Goal: Task Accomplishment & Management: Use online tool/utility

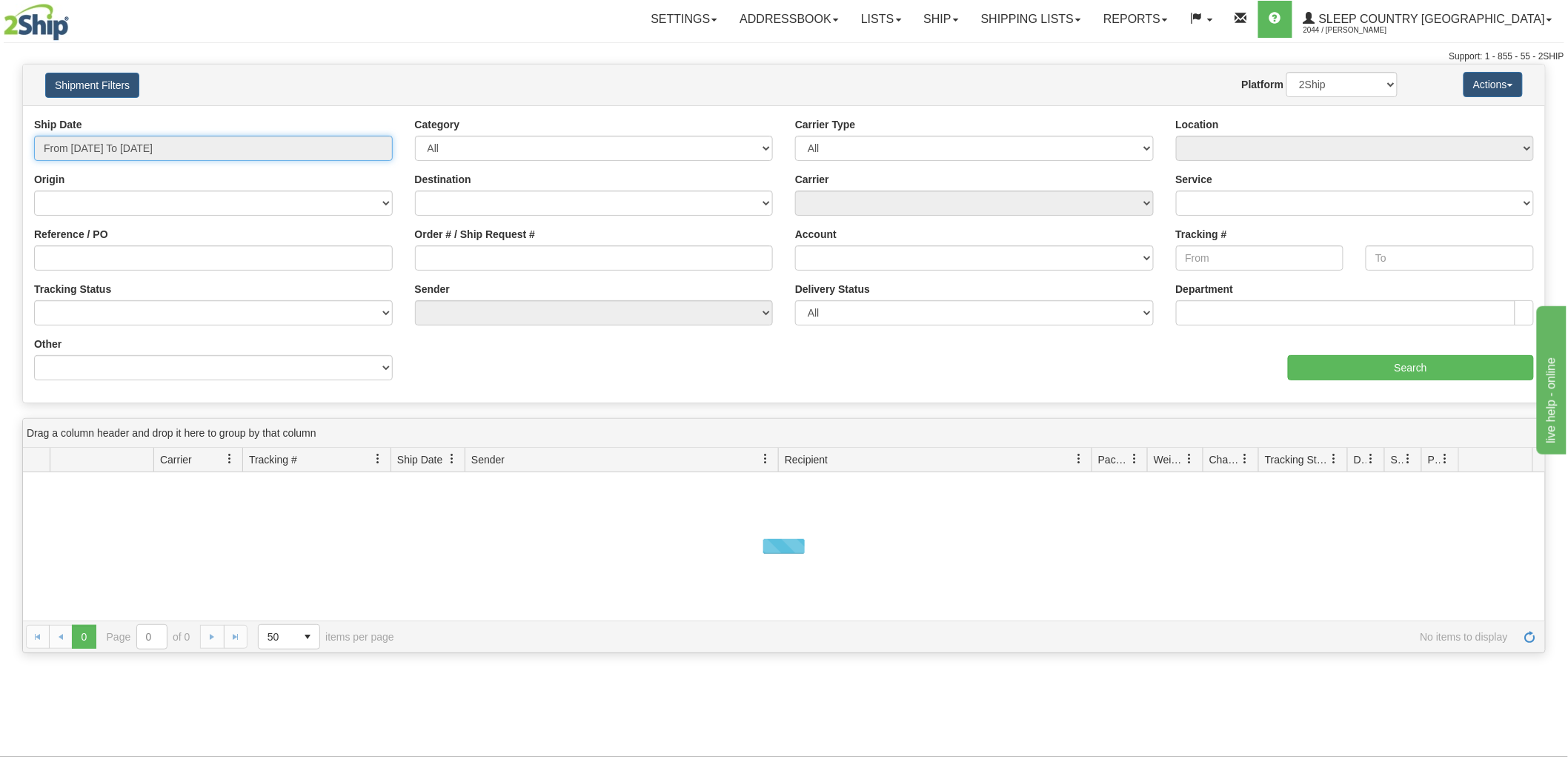
click at [116, 143] on input "From 09/29/2025 To 09/30/2025" at bounding box center [213, 148] width 359 height 26
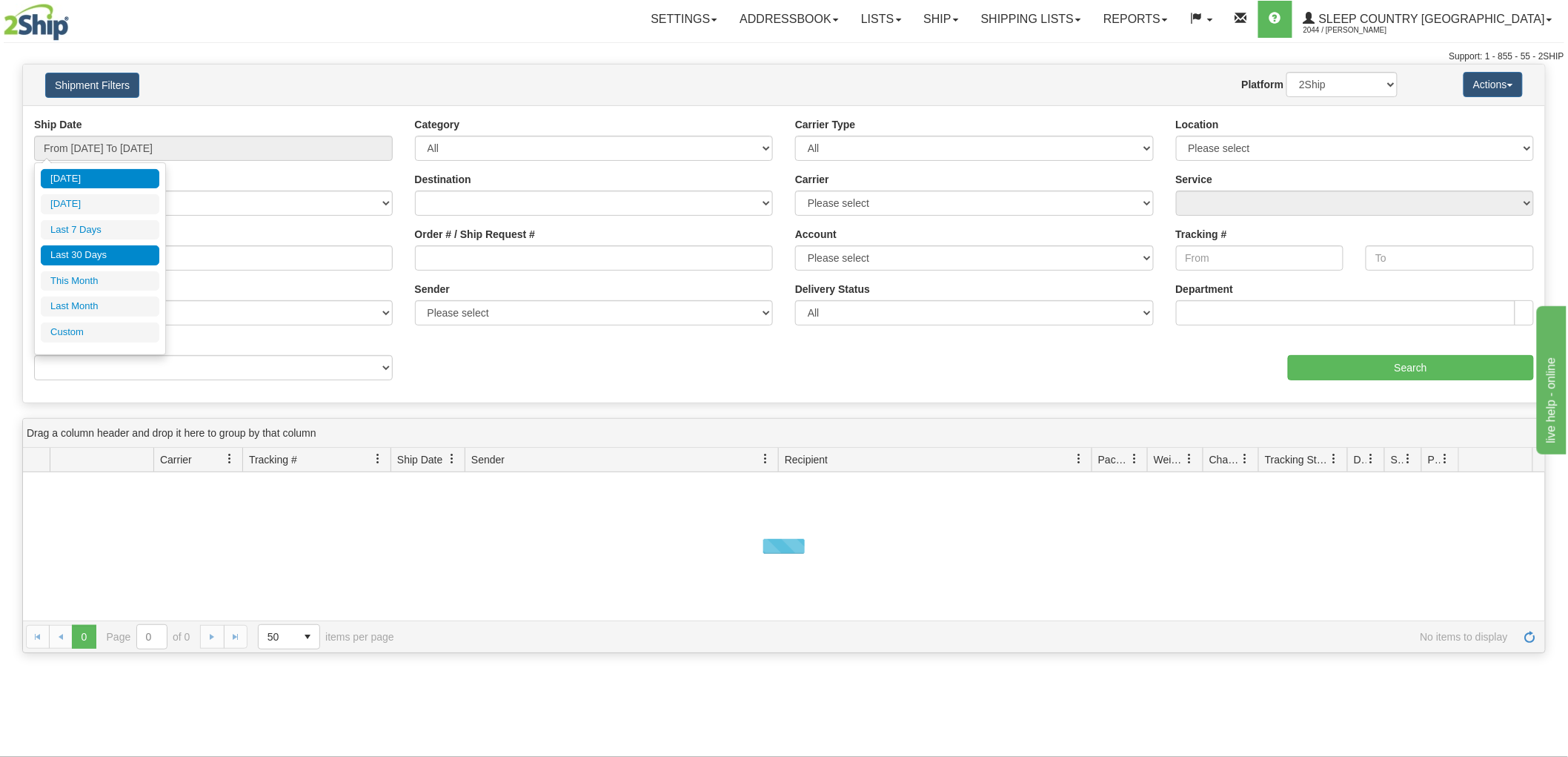
click at [90, 253] on li "Last 30 Days" at bounding box center [100, 255] width 118 height 20
type input "From 09/01/2025 To 09/30/2025"
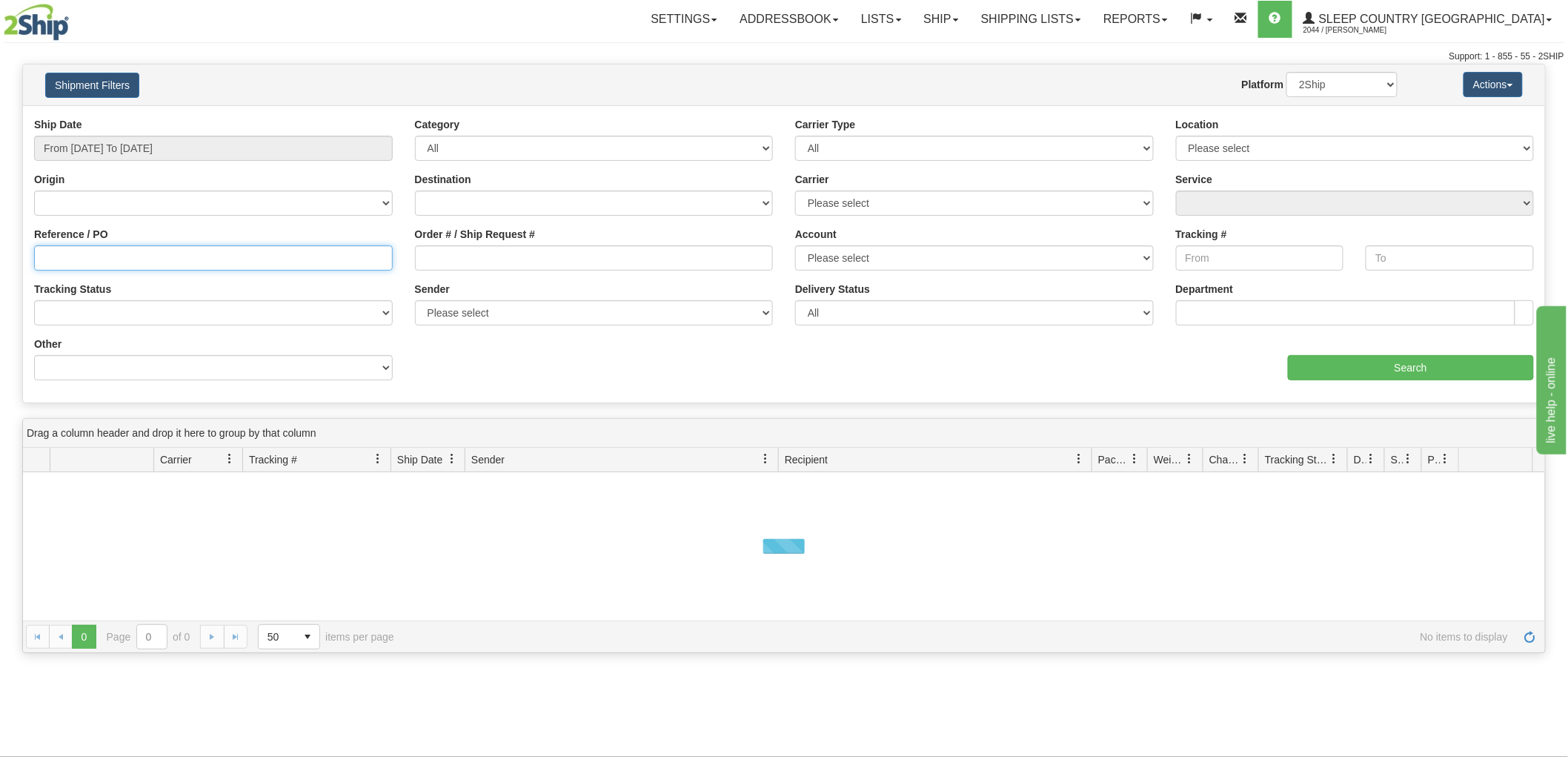
click at [90, 261] on input "Reference / PO" at bounding box center [213, 258] width 359 height 26
paste input "9000I102208"
type input "9000I102208"
click at [1362, 352] on div "aaa Search" at bounding box center [1164, 358] width 761 height 44
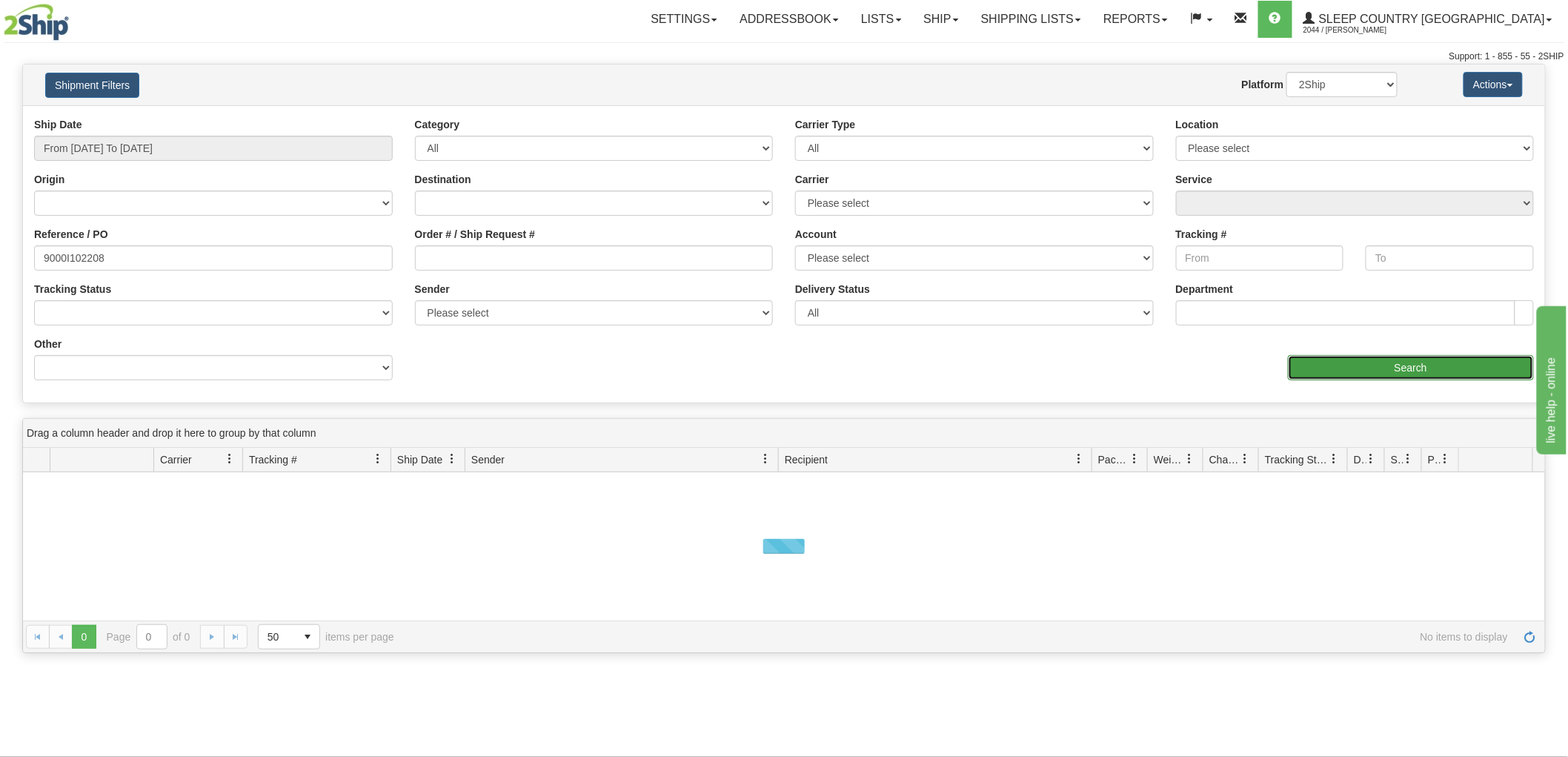
click at [1361, 365] on input "Search" at bounding box center [1411, 368] width 246 height 26
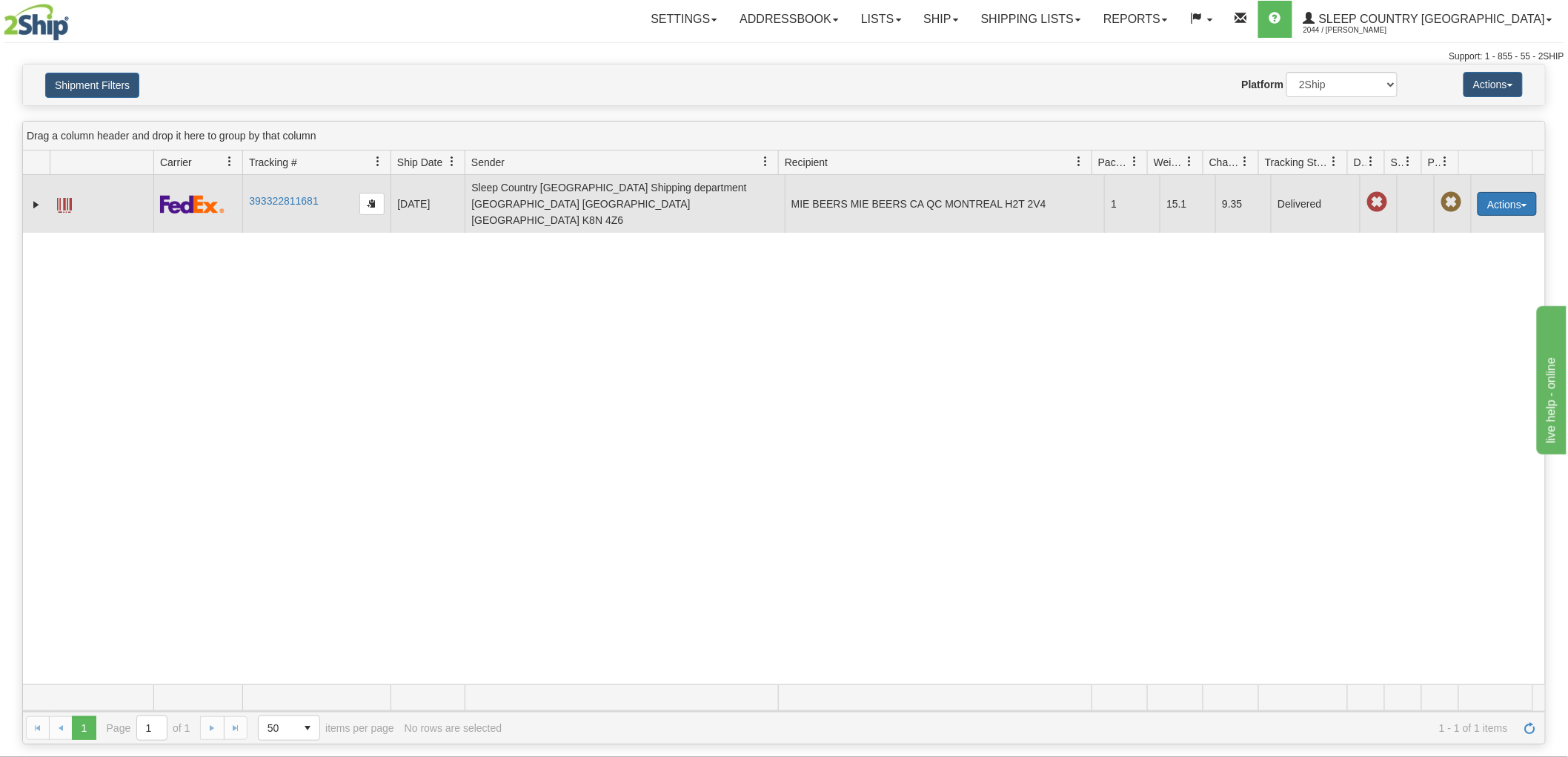
click at [1500, 196] on button "Actions" at bounding box center [1507, 203] width 59 height 24
click at [1446, 241] on link "Return" at bounding box center [1477, 250] width 118 height 19
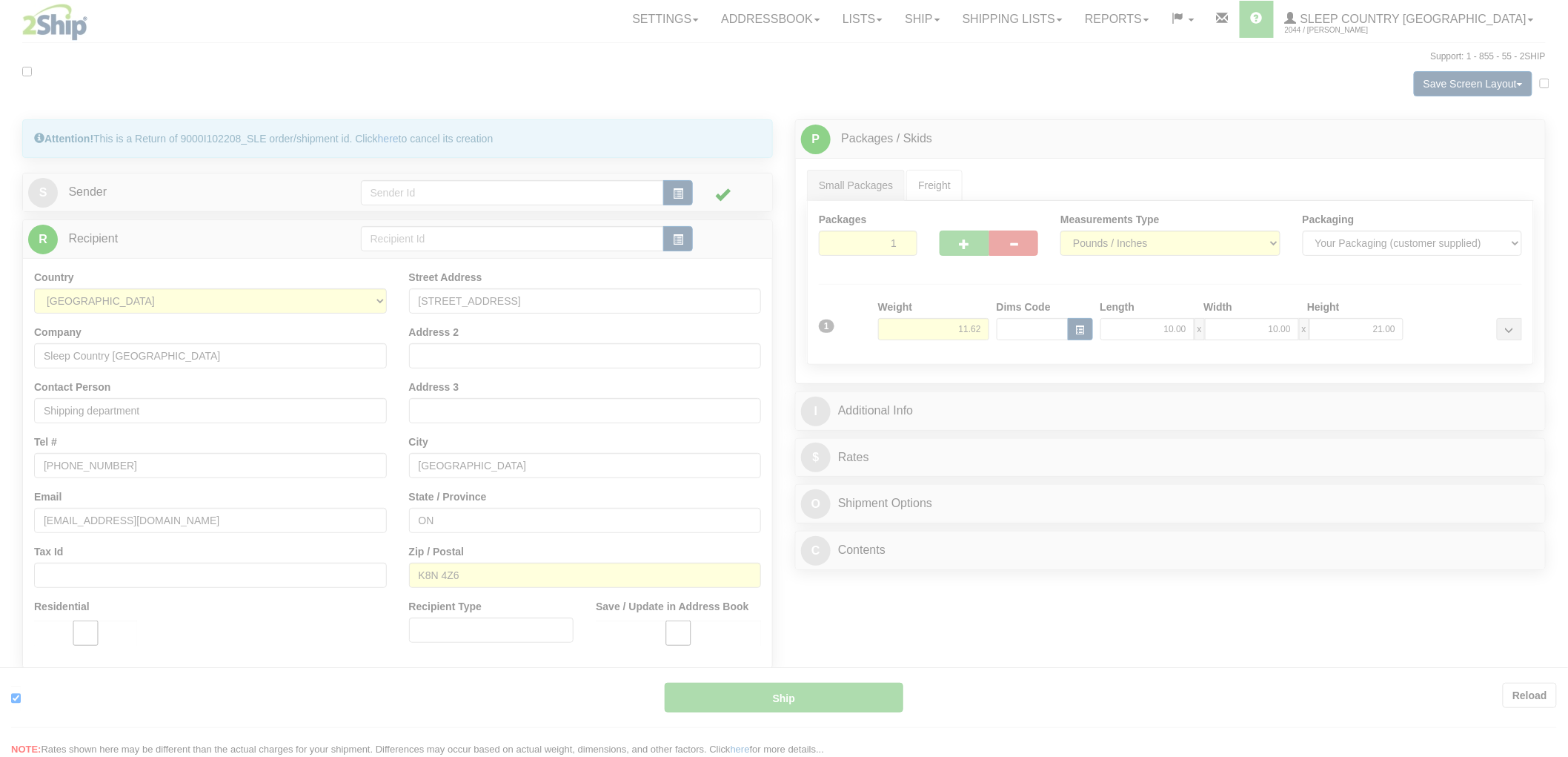
type input "92"
type input "17:09"
type input "16:00"
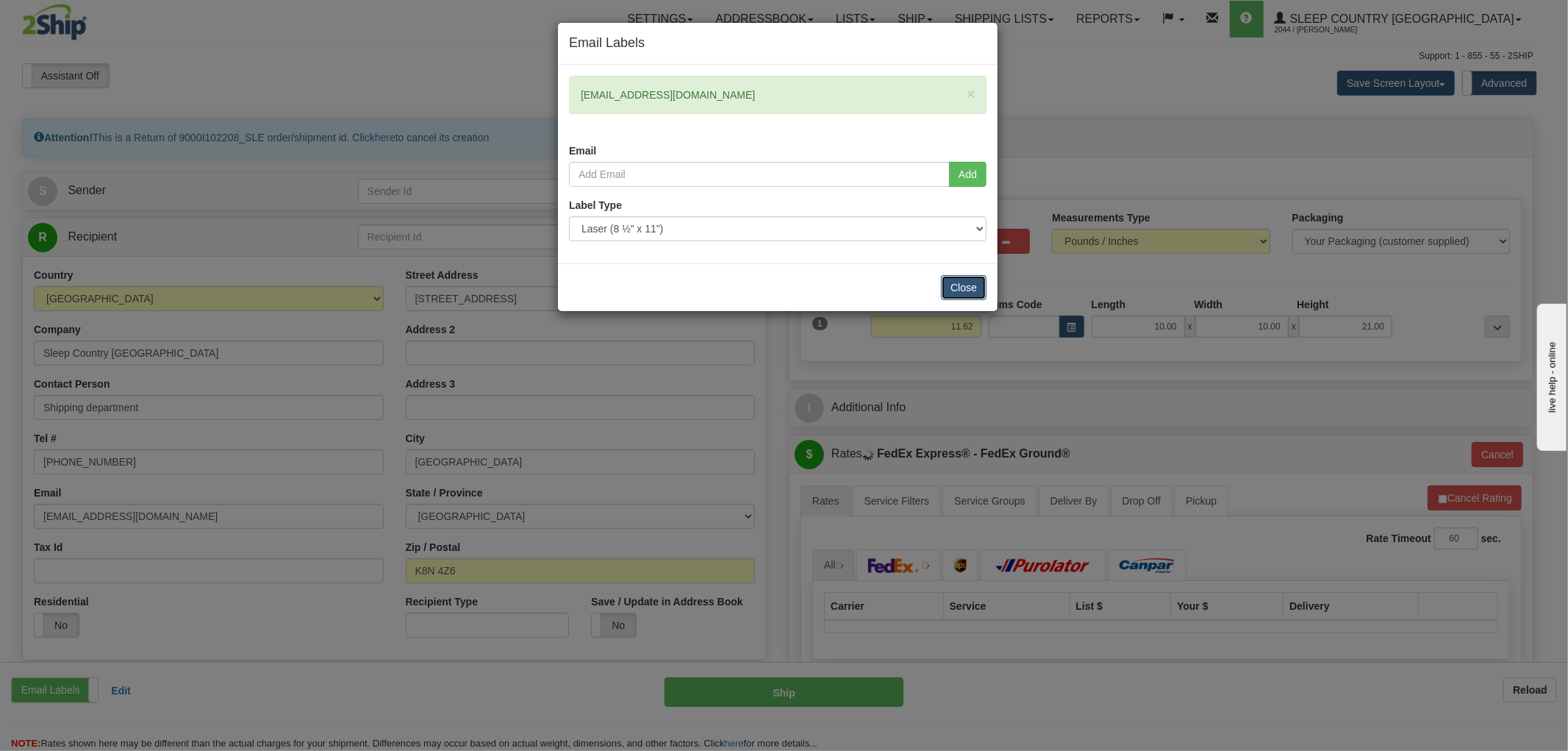
click at [958, 287] on button "Close" at bounding box center [963, 287] width 46 height 25
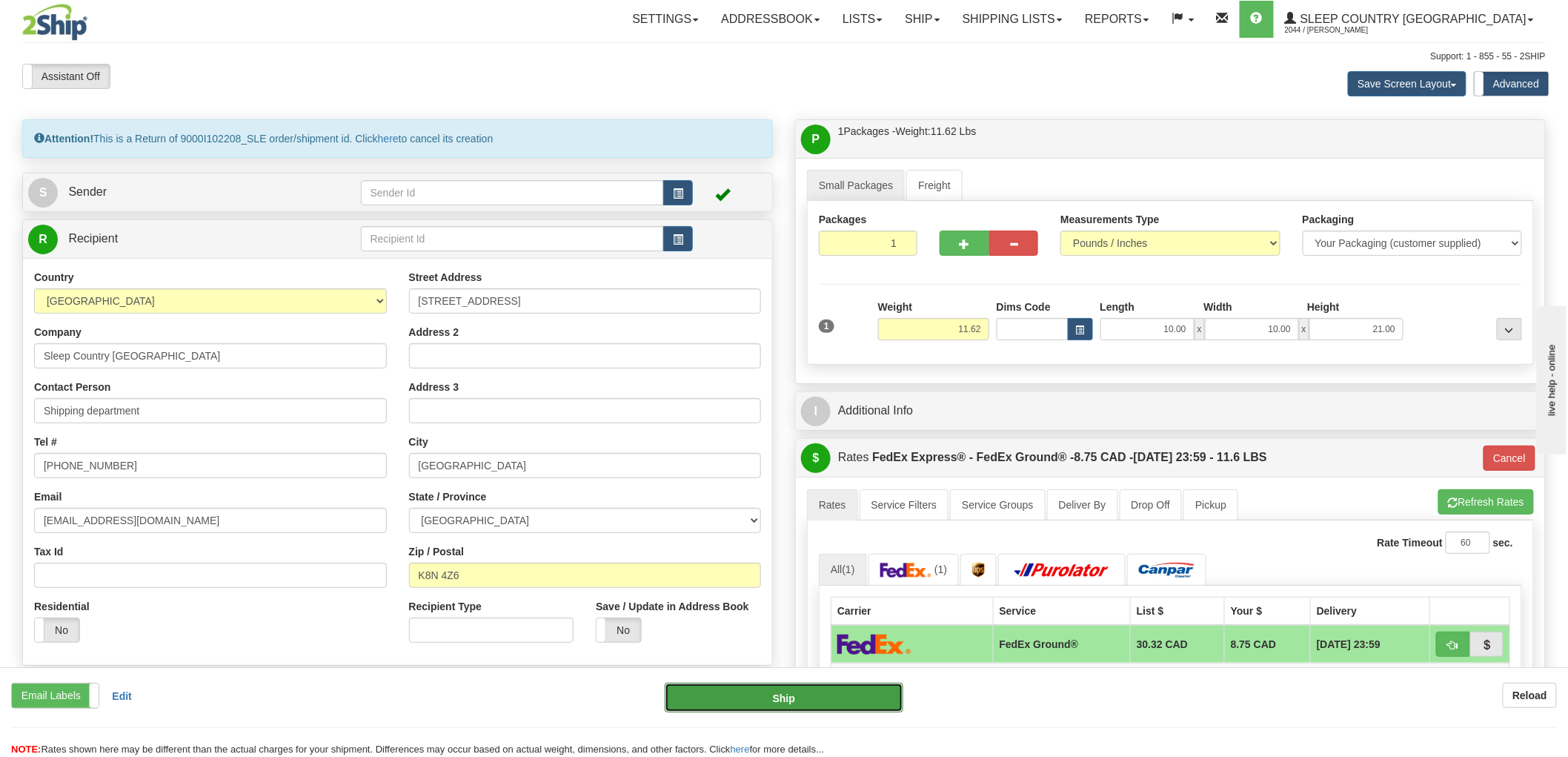
click at [805, 699] on button "Ship" at bounding box center [784, 698] width 239 height 30
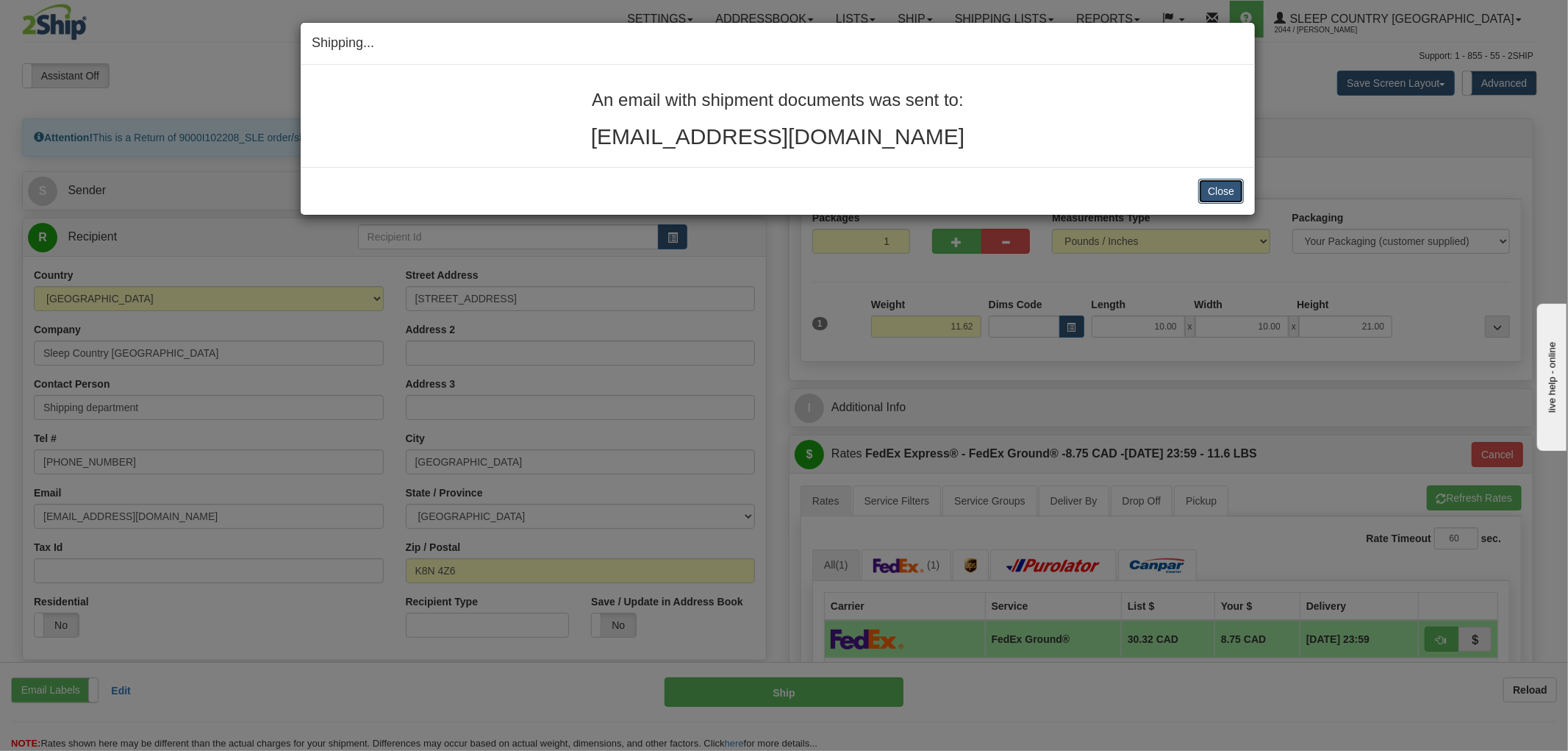
click at [1207, 188] on button "Close" at bounding box center [1221, 191] width 46 height 25
